Goal: Task Accomplishment & Management: Complete application form

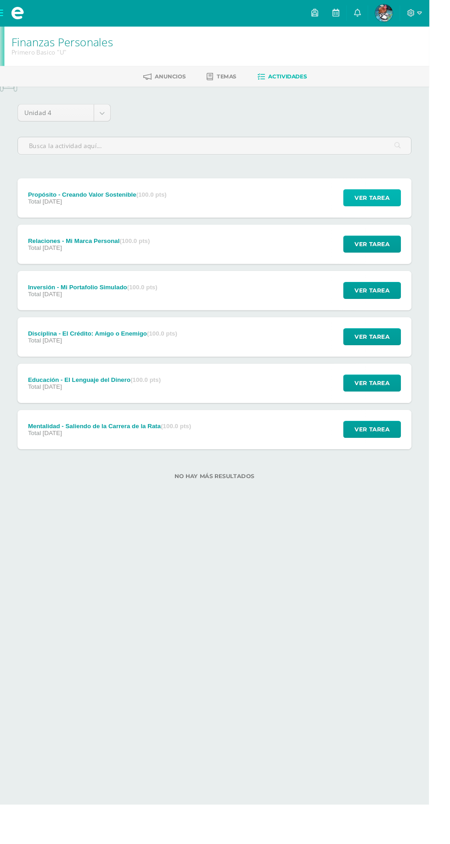
click at [417, 206] on button "Ver tarea" at bounding box center [390, 208] width 61 height 18
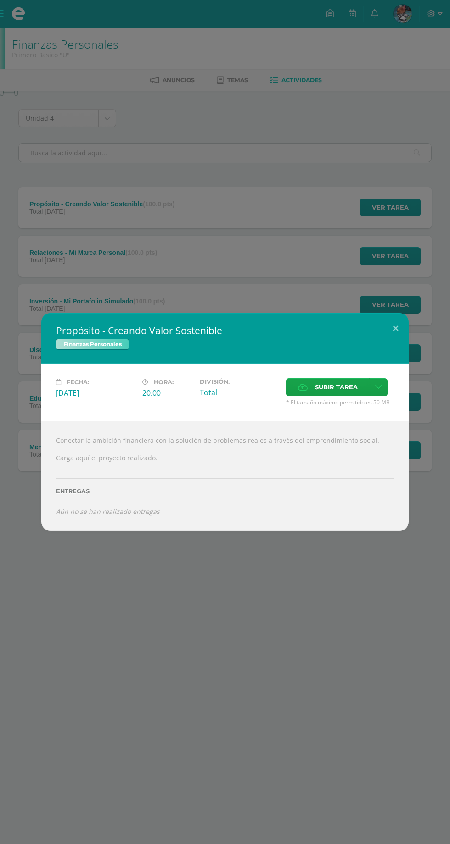
click at [351, 391] on span "Subir tarea" at bounding box center [336, 387] width 43 height 17
click at [0, 0] on input "Subir tarea" at bounding box center [0, 0] width 0 height 0
click at [320, 389] on span "Subir tarea" at bounding box center [336, 387] width 43 height 17
click at [0, 0] on input "Subir tarea" at bounding box center [0, 0] width 0 height 0
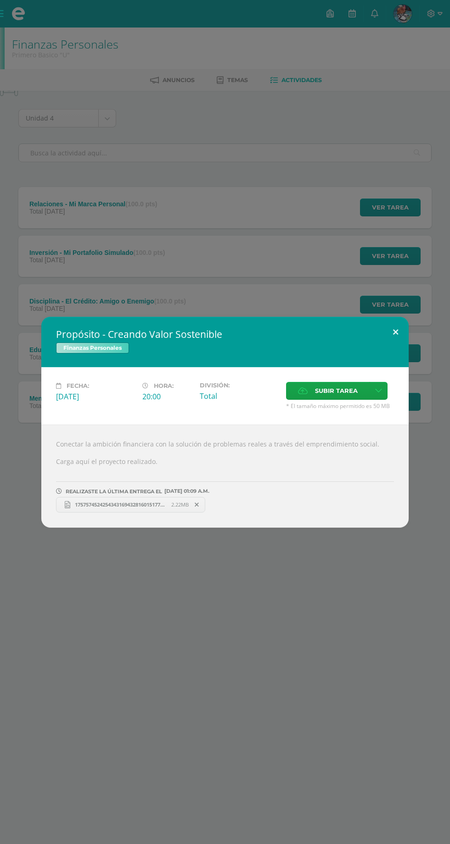
click at [404, 330] on button at bounding box center [395, 332] width 26 height 31
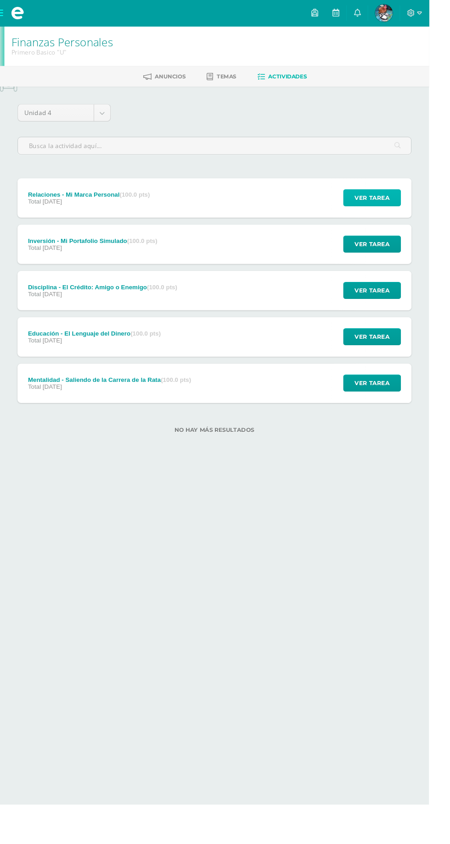
click at [420, 212] on button "Ver tarea" at bounding box center [390, 208] width 61 height 18
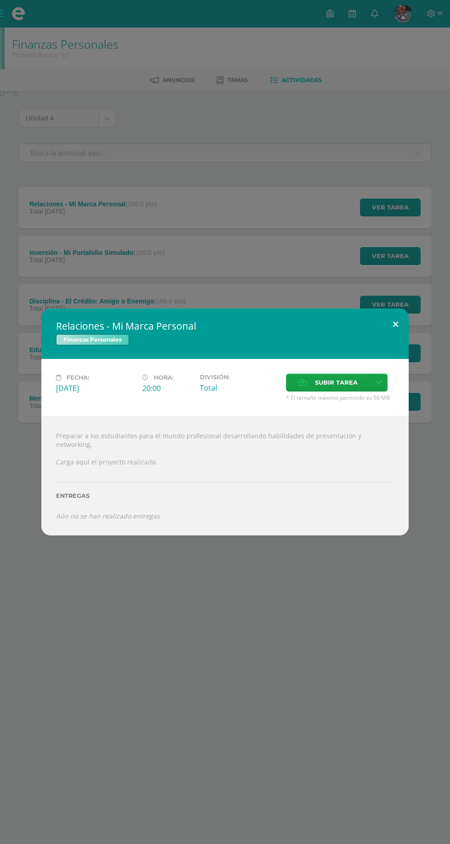
click at [405, 331] on button at bounding box center [395, 324] width 26 height 31
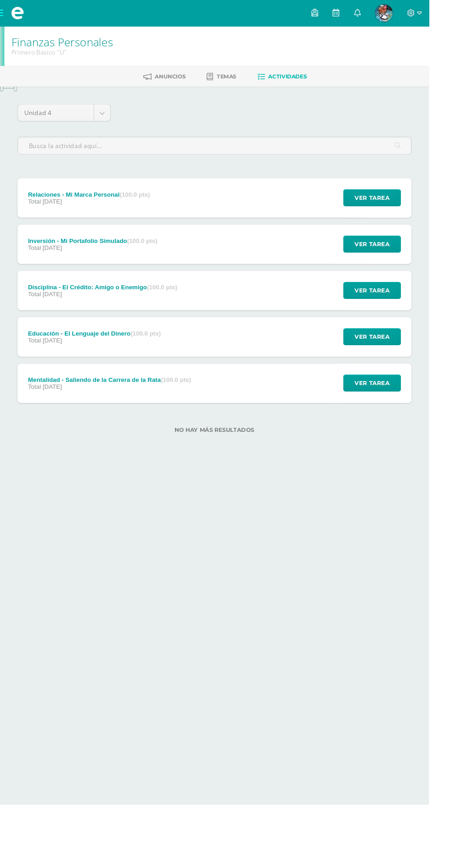
click at [321, 353] on div "Educación - El Lenguaje del Dinero (100.0 pts) Total [DATE] Ver tarea Educación…" at bounding box center [224, 353] width 413 height 41
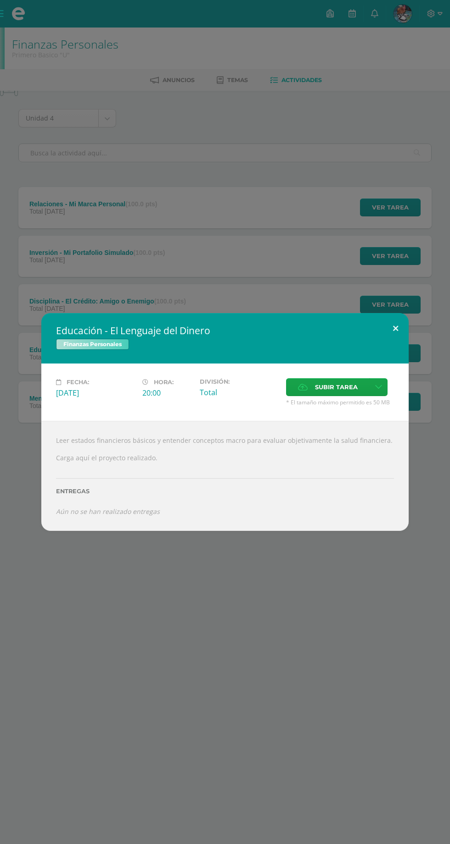
click at [395, 329] on button at bounding box center [395, 328] width 26 height 31
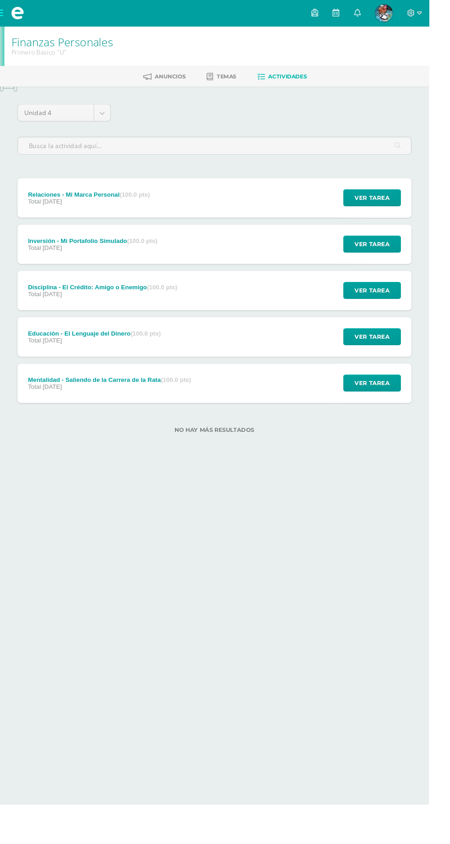
click at [322, 217] on div "Relaciones - Mi Marca Personal (100.0 pts) Total [DATE] Ver tarea Relaciones - …" at bounding box center [224, 207] width 413 height 41
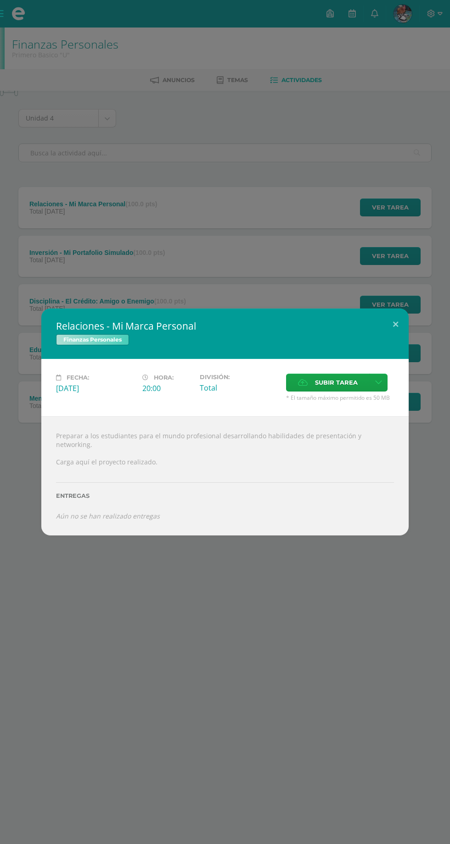
click at [341, 391] on span "Subir tarea" at bounding box center [336, 382] width 43 height 17
click at [0, 0] on input "Subir tarea" at bounding box center [0, 0] width 0 height 0
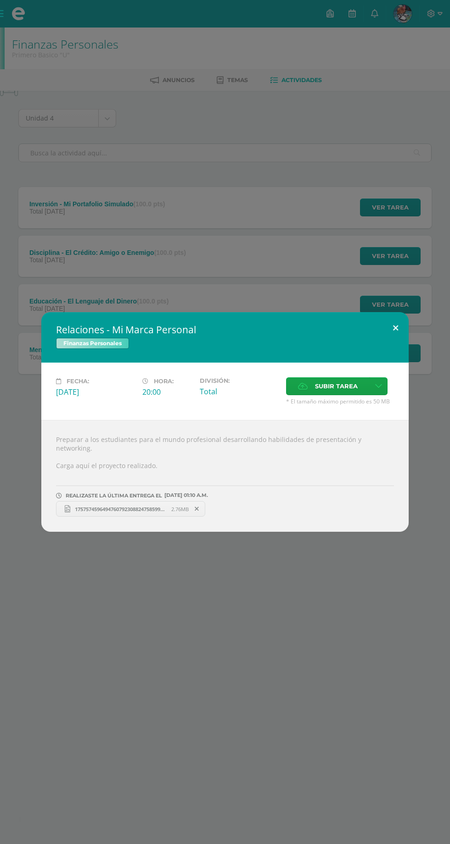
click at [405, 340] on button at bounding box center [395, 327] width 26 height 31
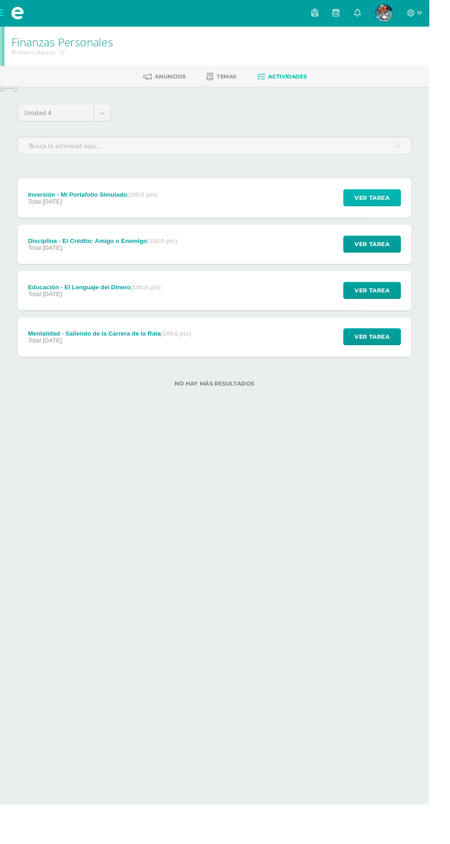
click at [415, 207] on button "Ver tarea" at bounding box center [390, 208] width 61 height 18
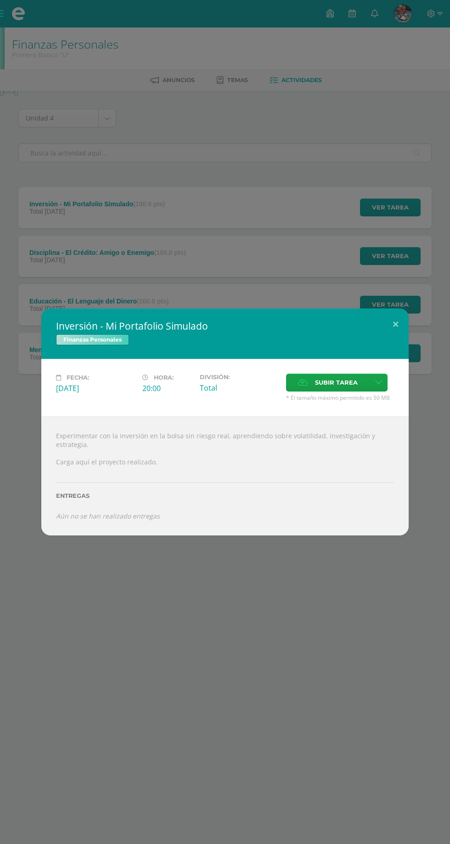
click at [349, 384] on span "Subir tarea" at bounding box center [336, 382] width 43 height 17
click at [0, 0] on input "Subir tarea" at bounding box center [0, 0] width 0 height 0
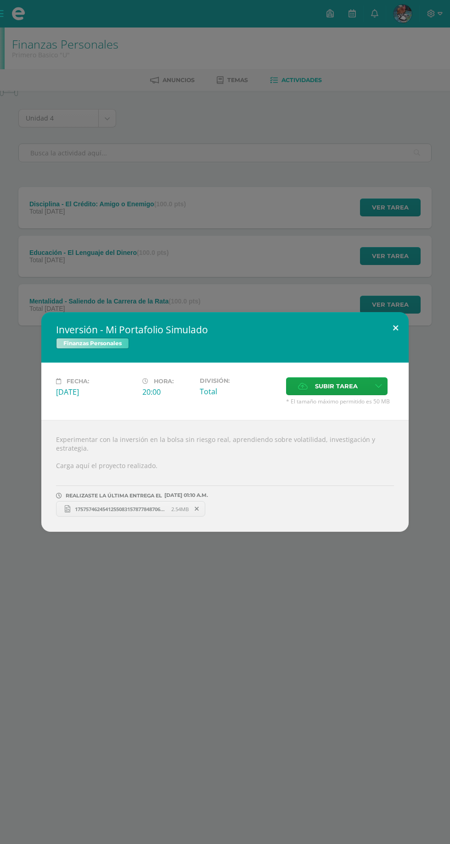
click at [404, 338] on button at bounding box center [395, 327] width 26 height 31
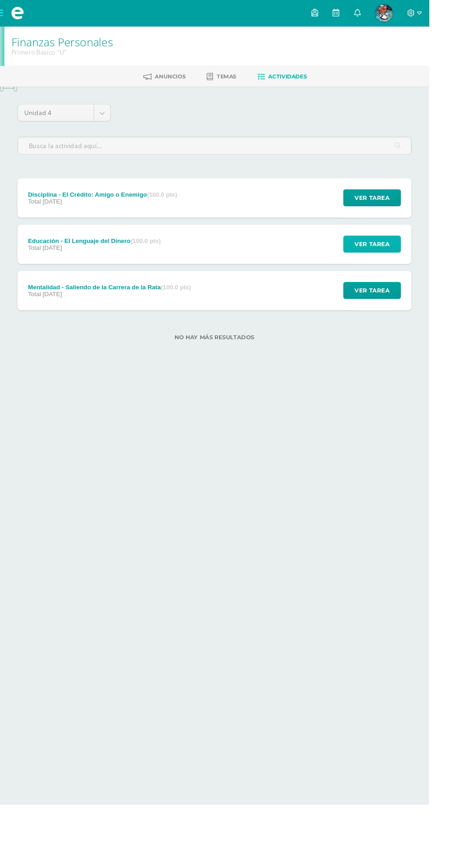
click at [407, 260] on span "Ver tarea" at bounding box center [390, 256] width 37 height 17
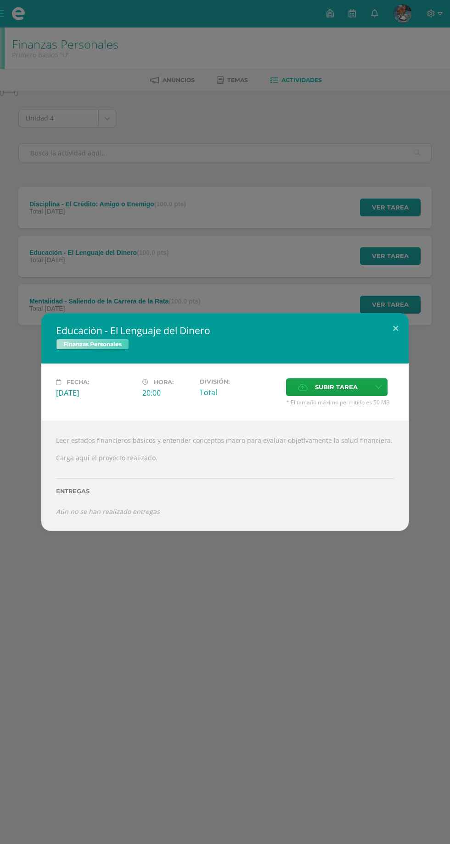
click at [358, 388] on label "Subir tarea" at bounding box center [327, 387] width 83 height 18
click at [0, 0] on input "Subir tarea" at bounding box center [0, 0] width 0 height 0
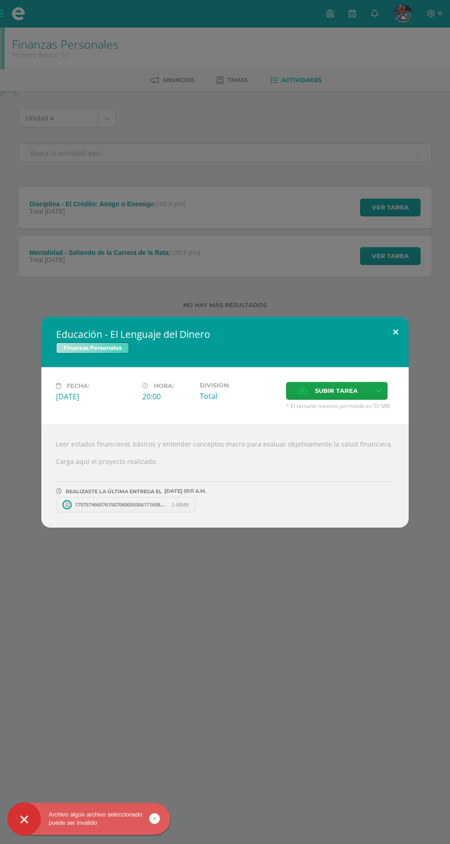
click at [395, 333] on button at bounding box center [395, 332] width 26 height 31
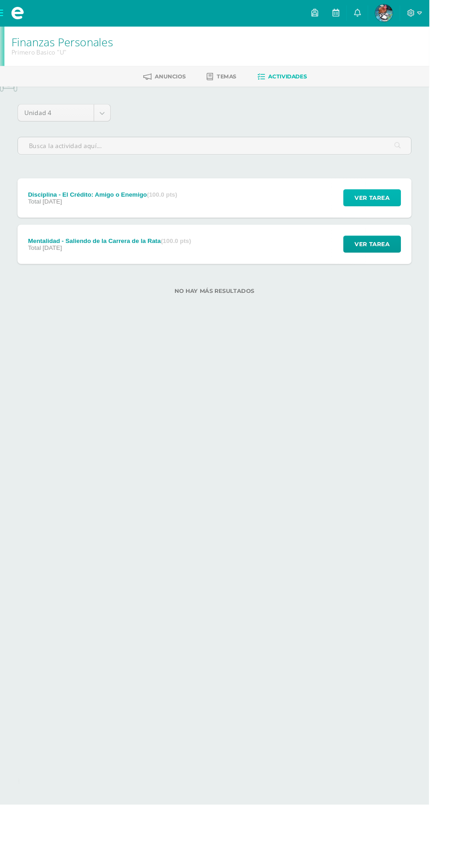
click at [417, 215] on button "Ver tarea" at bounding box center [390, 208] width 61 height 18
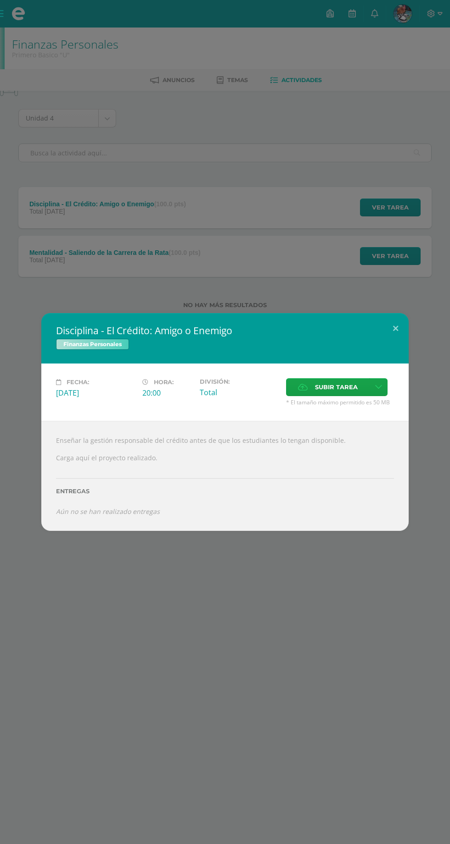
click at [340, 386] on span "Subir tarea" at bounding box center [336, 387] width 43 height 17
click at [0, 0] on input "Subir tarea" at bounding box center [0, 0] width 0 height 0
